Goal: Task Accomplishment & Management: Complete application form

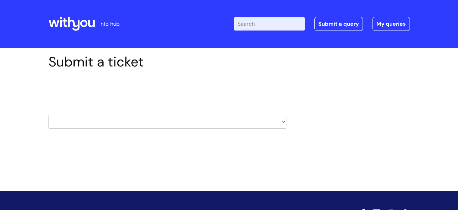
click at [283, 120] on select "HR / People IT and Support Clinical Drug Alerts Finance Accounts Data Support T…" at bounding box center [168, 122] width 238 height 14
select select "hr_/_people"
click at [49, 115] on select "HR / People IT and Support Clinical Drug Alerts Finance Accounts Data Support T…" at bounding box center [168, 122] width 238 height 14
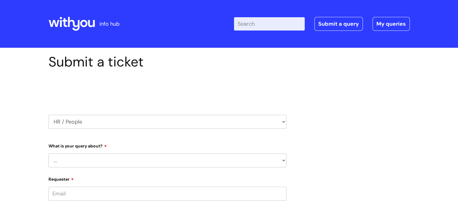
click at [282, 159] on select "... Absence Query Holiday Query Employee change request General HR Query iTrent…" at bounding box center [168, 160] width 238 height 14
select select "New starter"
click at [49, 153] on select "... Absence Query Holiday Query Employee change request General HR Query iTrent…" at bounding box center [168, 160] width 238 height 14
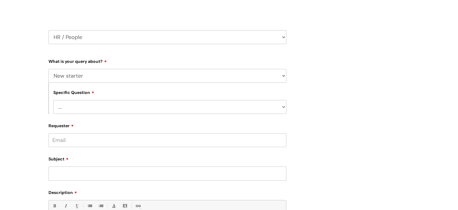
scroll to position [93, 0]
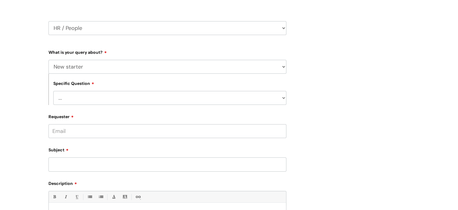
click at [283, 96] on select "... When will my new starter be processed on iTrent When will my new starter re…" at bounding box center [169, 98] width 233 height 14
click at [330, 114] on div "Submit a ticket Select issue type HR / People IT and Support Clinical Drug Aler…" at bounding box center [229, 132] width 371 height 344
click at [66, 131] on input "Requester" at bounding box center [168, 131] width 238 height 14
type input "m"
type input "mark.reid@wearewithyou.org.uk"
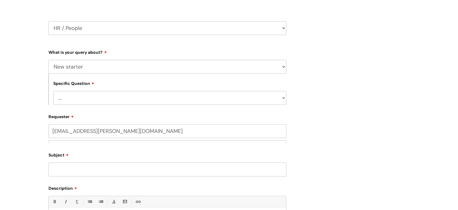
click at [68, 165] on input "Subject" at bounding box center [168, 169] width 238 height 14
click at [63, 156] on input "text" at bounding box center [168, 154] width 238 height 14
type input "[PERSON_NAME]"
click at [65, 187] on input "Subject" at bounding box center [168, 188] width 238 height 14
type input "E"
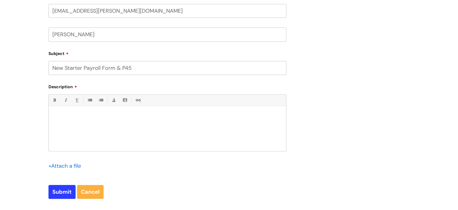
scroll to position [215, 0]
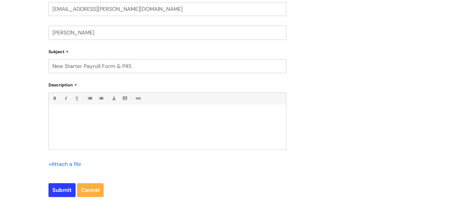
type input "New Starter Payroll Form & P45"
click at [71, 109] on div at bounding box center [168, 128] width 238 height 42
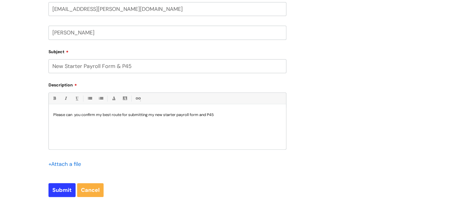
click at [75, 114] on p "Please can you confirm my best route for submitting my new starter payroll form…" at bounding box center [167, 114] width 228 height 5
click at [217, 114] on p "Please can you confirm my best route for submitting my new starter payroll form…" at bounding box center [167, 114] width 228 height 5
click at [63, 187] on input "Submit" at bounding box center [62, 190] width 27 height 14
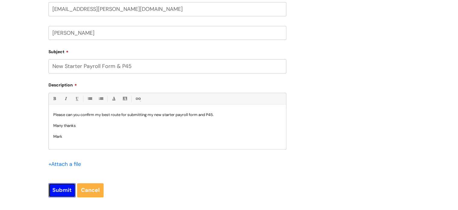
click at [61, 188] on input "Submit" at bounding box center [62, 190] width 27 height 14
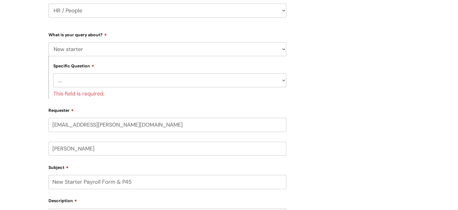
scroll to position [111, 0]
click at [283, 80] on select "... When will my new starter be processed on iTrent When will my new starter re…" at bounding box center [169, 81] width 233 height 14
click at [156, 77] on select "... When will my new starter be processed on iTrent When will my new starter re…" at bounding box center [169, 81] width 233 height 14
click at [64, 81] on select "... When will my new starter be processed on iTrent When will my new starter re…" at bounding box center [169, 81] width 233 height 14
click at [324, 76] on div "Submit a ticket Select issue type HR / People IT and Support Clinical Drug Aler…" at bounding box center [229, 132] width 371 height 379
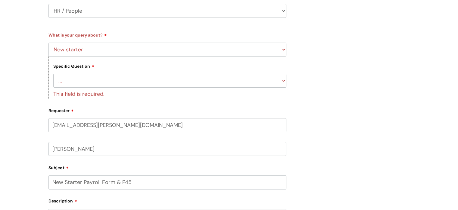
click at [86, 93] on div "This field is required." at bounding box center [169, 92] width 233 height 11
click at [282, 48] on select "... Absence Query Holiday Query Employee change request General HR Query iTrent…" at bounding box center [168, 50] width 238 height 14
select select "General HR Query"
click at [49, 43] on select "... Absence Query Holiday Query Employee change request General HR Query iTrent…" at bounding box center [168, 50] width 238 height 14
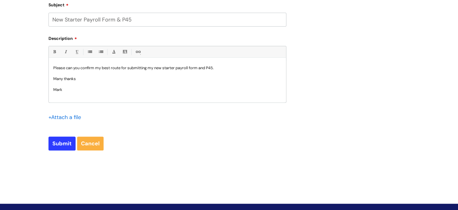
scroll to position [233, 0]
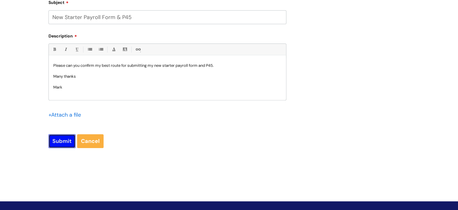
click at [59, 138] on input "Submit" at bounding box center [62, 141] width 27 height 14
type input "Please Wait..."
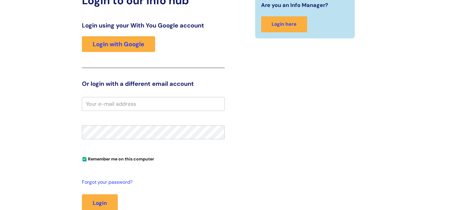
scroll to position [88, 0]
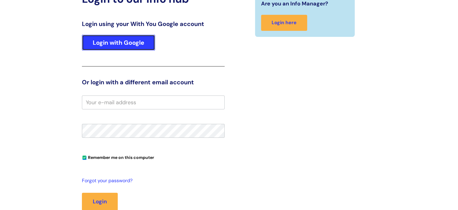
click at [114, 39] on link "Login with Google" at bounding box center [118, 43] width 73 height 16
